Goal: Information Seeking & Learning: Learn about a topic

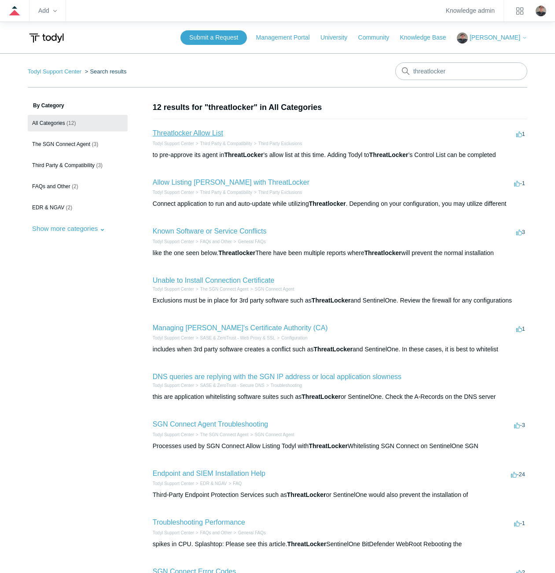
click at [174, 132] on link "Threatlocker Allow List" at bounding box center [188, 132] width 70 height 7
click at [175, 232] on link "Known Software or Service Conflicts" at bounding box center [210, 231] width 114 height 7
click at [225, 326] on link "Managing Todyl's Certificate Authority (CA)" at bounding box center [240, 327] width 175 height 7
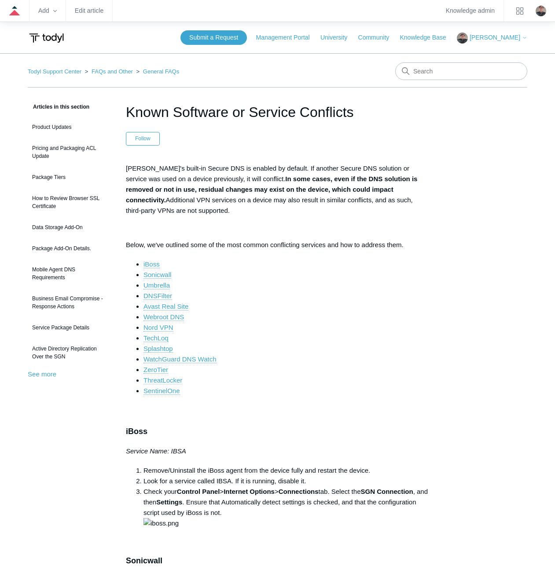
click at [166, 378] on link "ThreatLocker" at bounding box center [162, 381] width 39 height 8
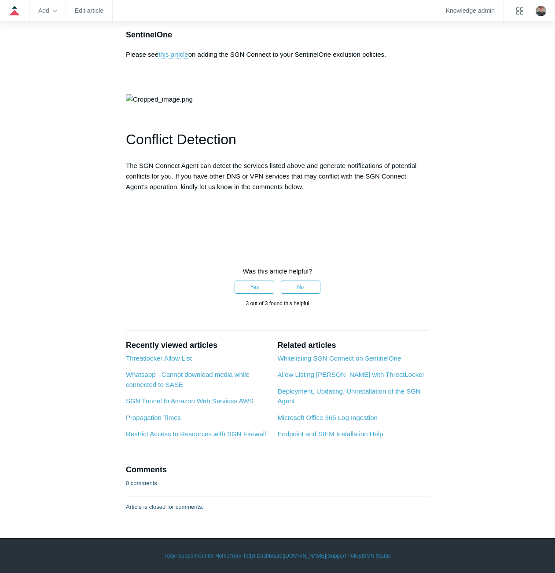
click at [306, 8] on link "here" at bounding box center [305, 4] width 13 height 8
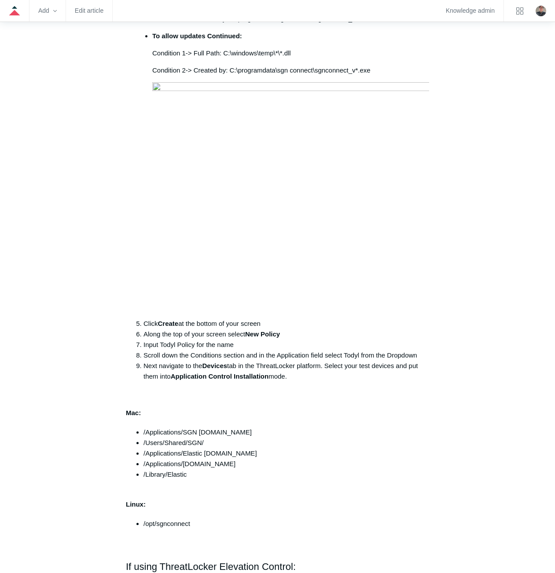
scroll to position [440, 0]
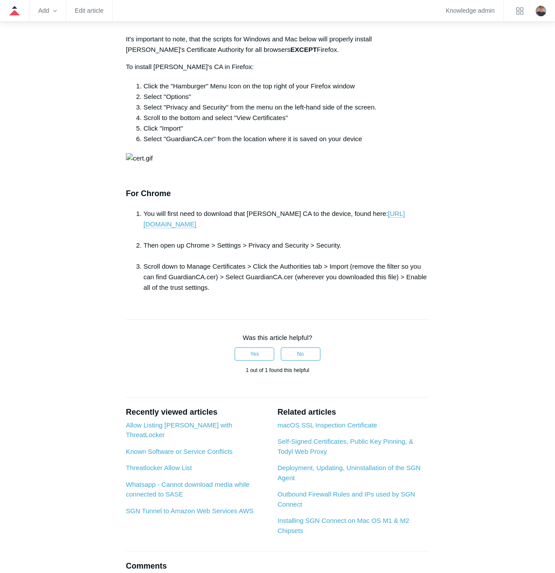
scroll to position [1100, 0]
